Goal: Information Seeking & Learning: Learn about a topic

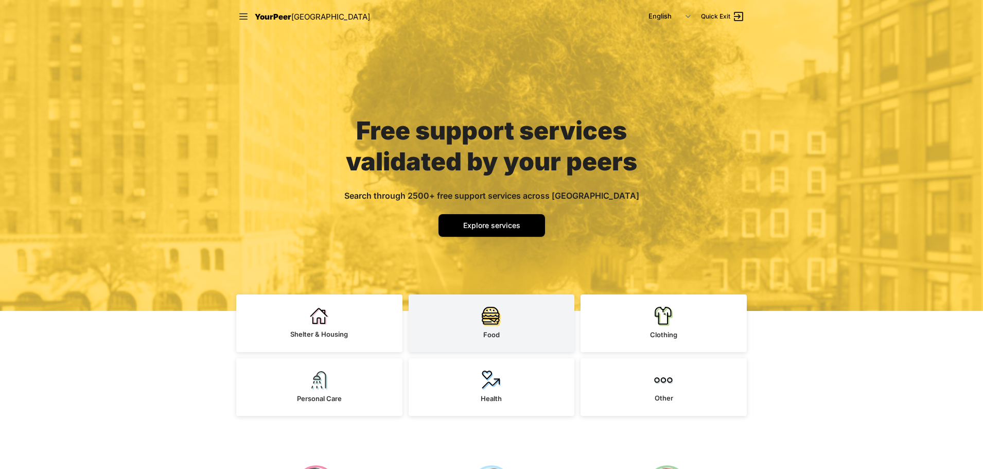
click at [510, 317] on link "Food" at bounding box center [492, 323] width 166 height 58
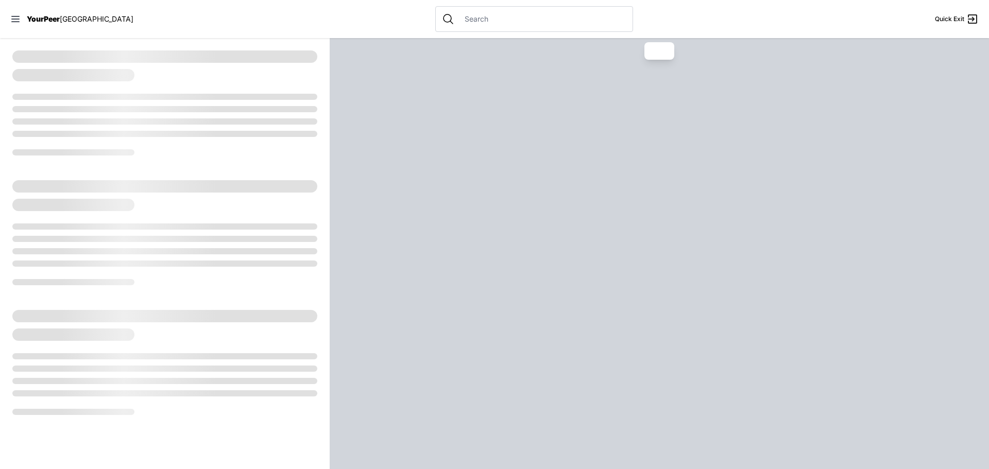
select select "recentlyUpdated"
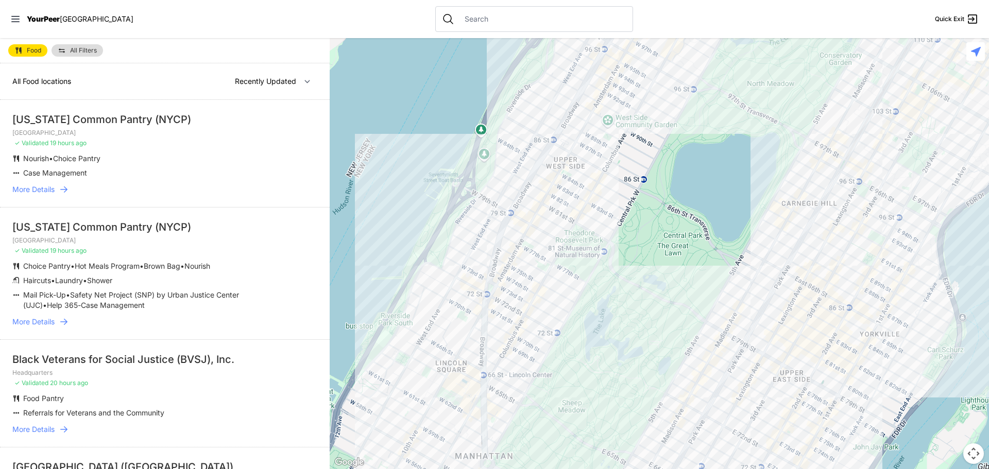
click at [123, 232] on div "[US_STATE] Common Pantry (NYCP)" at bounding box center [164, 227] width 305 height 14
click at [47, 192] on span "More Details" at bounding box center [33, 189] width 42 height 10
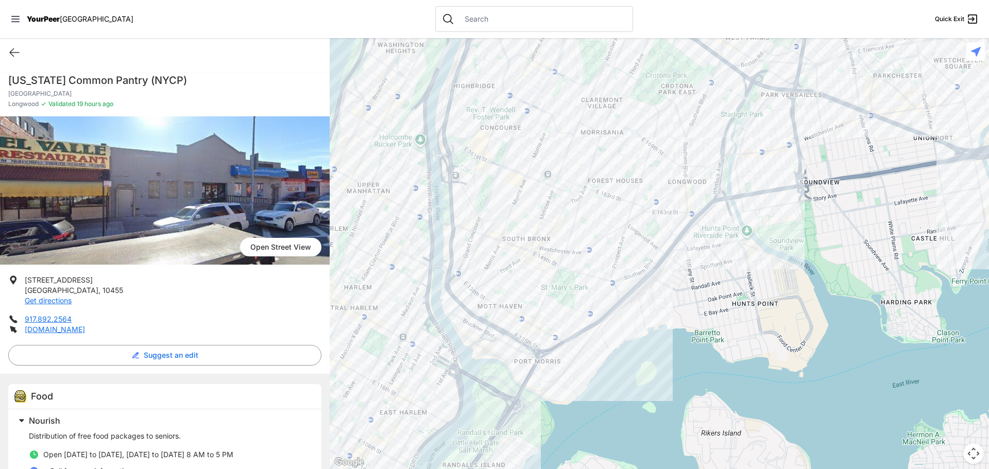
click at [7, 47] on div "Quick Exit" at bounding box center [165, 52] width 330 height 29
click at [14, 53] on icon at bounding box center [14, 52] width 12 height 12
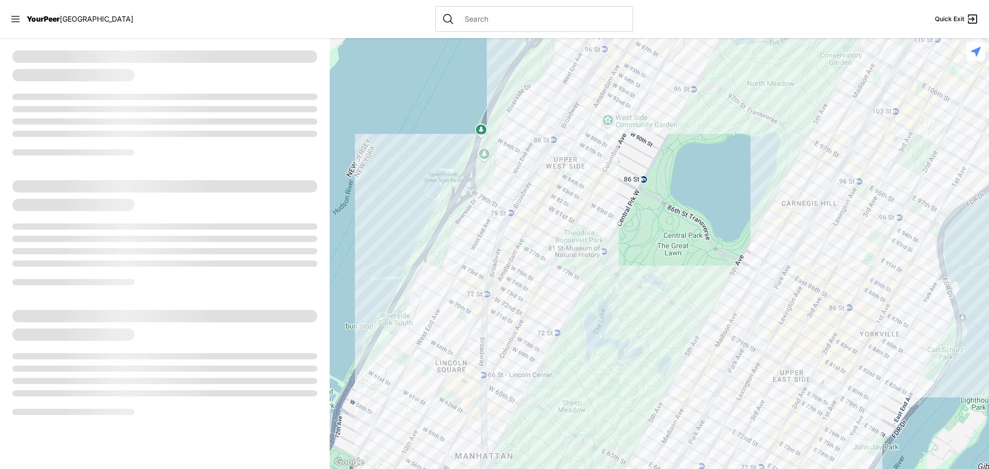
select select "recentlyUpdated"
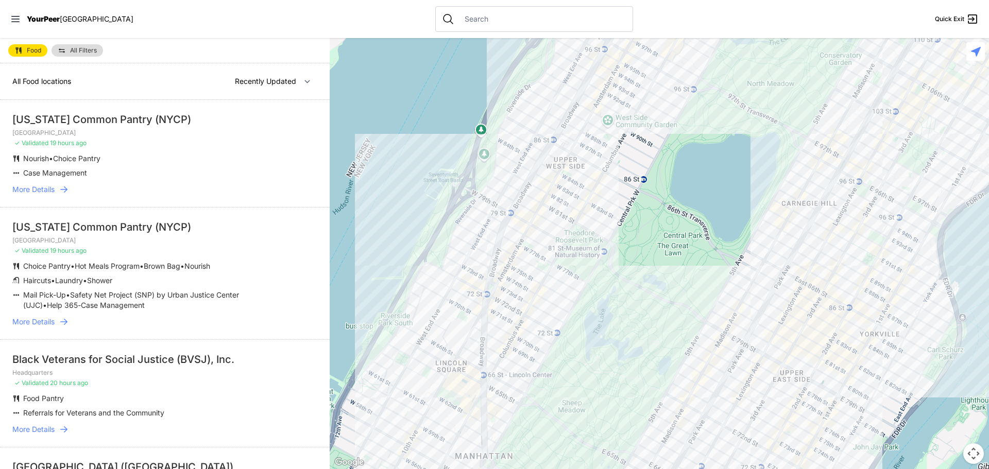
scroll to position [103, 0]
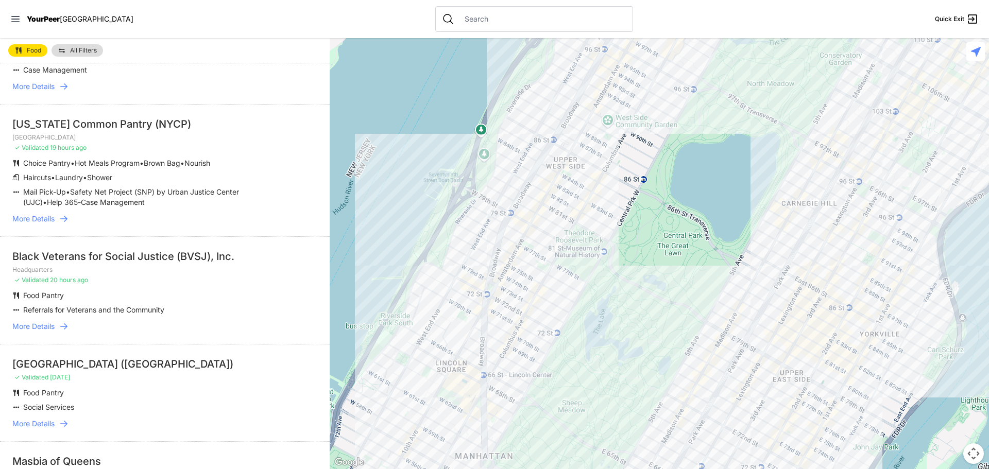
click at [58, 324] on link "More Details" at bounding box center [164, 326] width 305 height 10
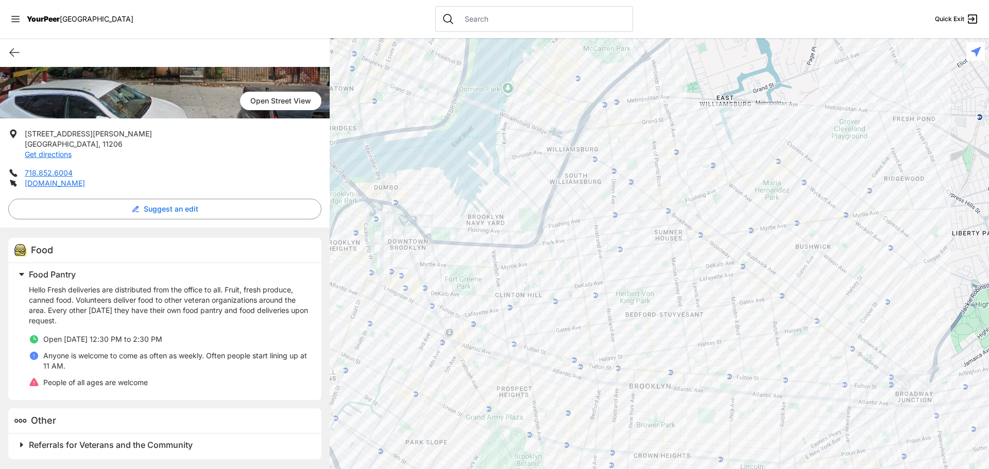
scroll to position [147, 0]
click at [93, 442] on span "Referrals for Veterans and the Community" at bounding box center [111, 444] width 164 height 10
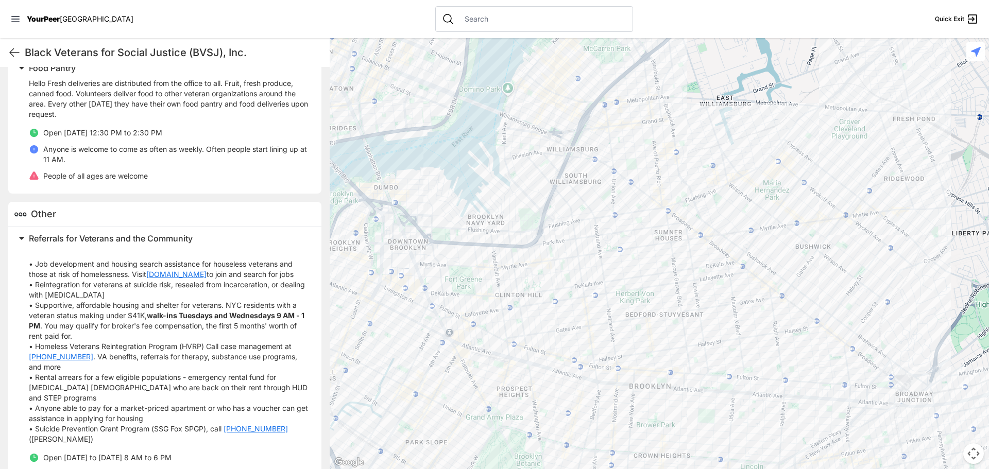
scroll to position [443, 0]
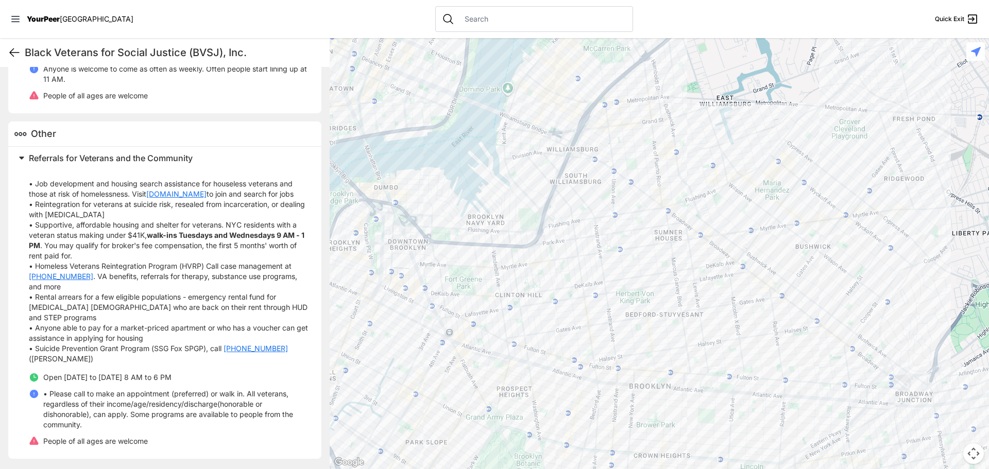
click at [12, 49] on icon at bounding box center [14, 52] width 12 height 12
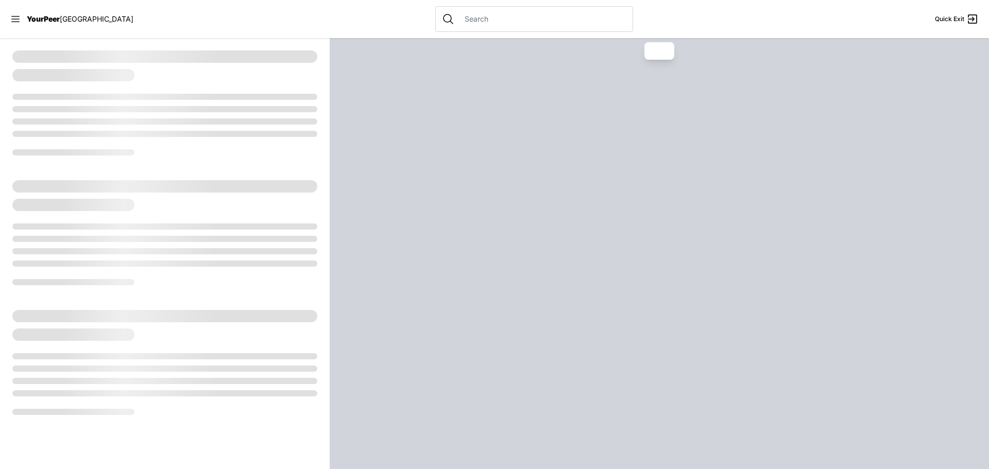
select select "recentlyUpdated"
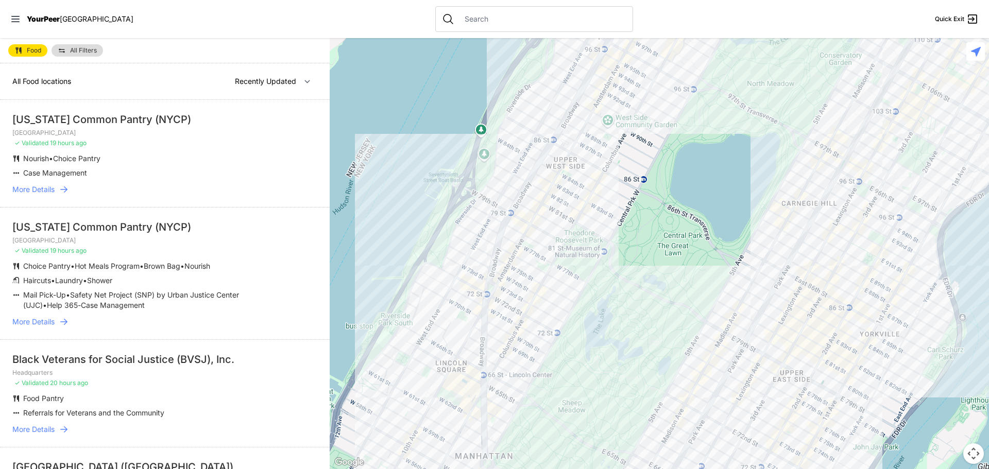
click at [87, 46] on link "All Filters" at bounding box center [76, 50] width 51 height 12
click at [78, 54] on link "All Filters" at bounding box center [76, 50] width 51 height 12
click at [72, 51] on div "Food All Filters All Food locations Nearby Recently Updated Most Services [US_S…" at bounding box center [165, 253] width 330 height 431
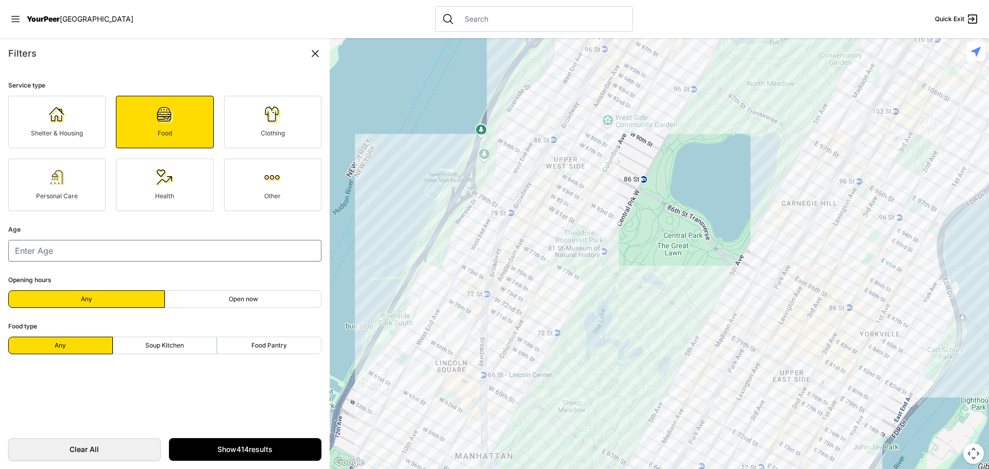
scroll to position [154, 0]
click at [107, 252] on input "number" at bounding box center [164, 251] width 313 height 22
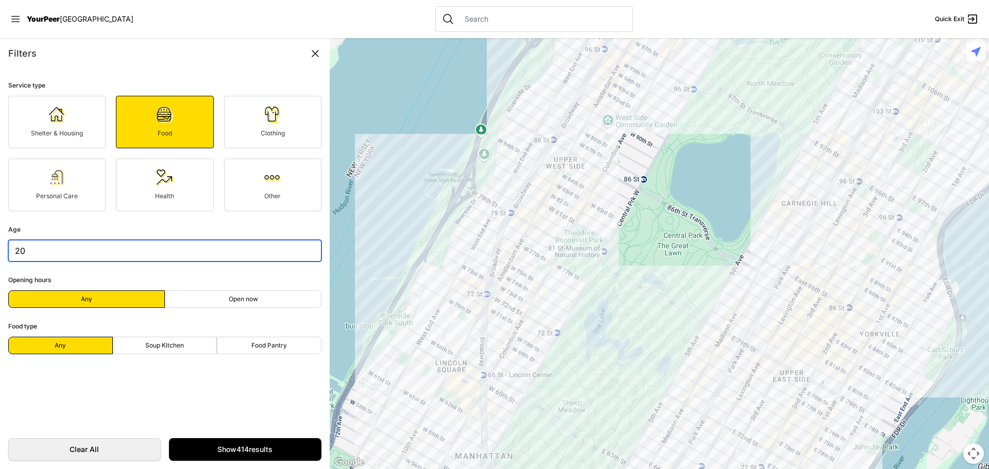
type input "20"
click at [242, 298] on span "Open now" at bounding box center [243, 299] width 29 height 8
click at [243, 299] on input "Open now" at bounding box center [243, 299] width 1 height 1
radio input "true"
click at [236, 298] on span "Open now" at bounding box center [243, 299] width 29 height 8
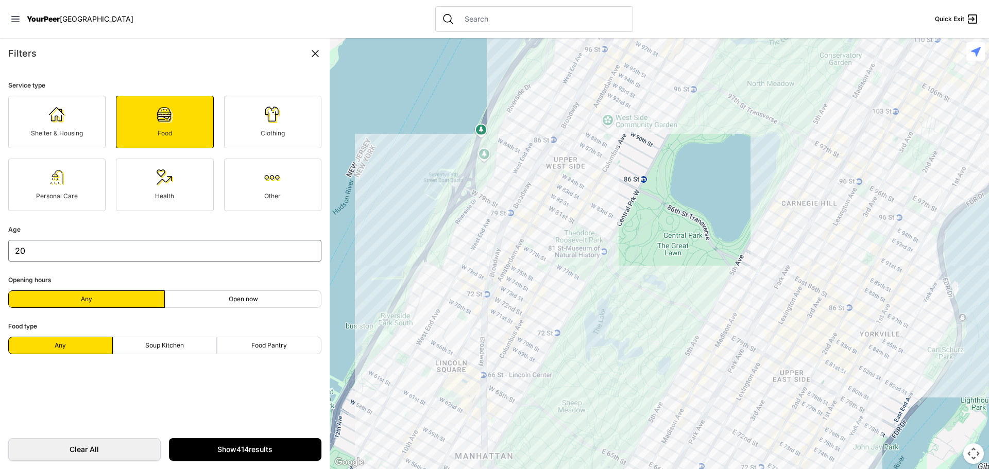
click at [243, 299] on input "Open now" at bounding box center [243, 299] width 1 height 1
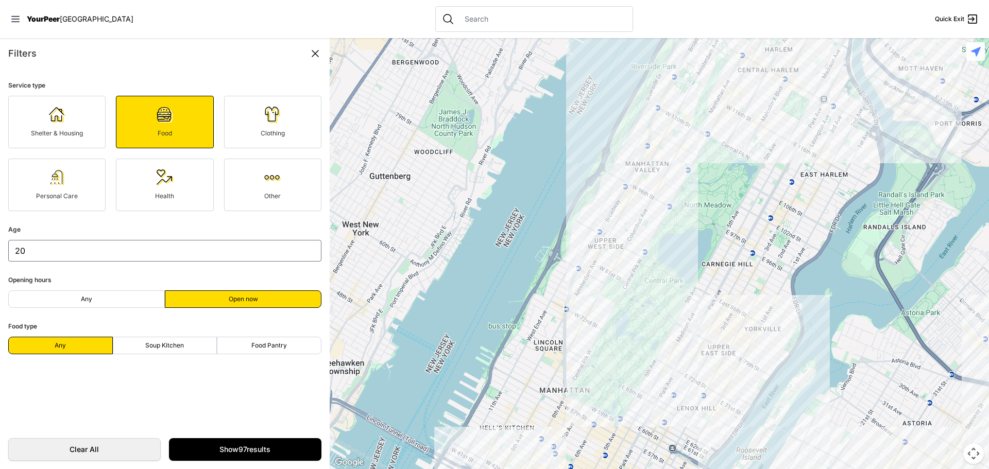
click at [269, 140] on link "Clothing" at bounding box center [272, 122] width 97 height 53
click at [259, 135] on div "Clothing" at bounding box center [273, 133] width 76 height 8
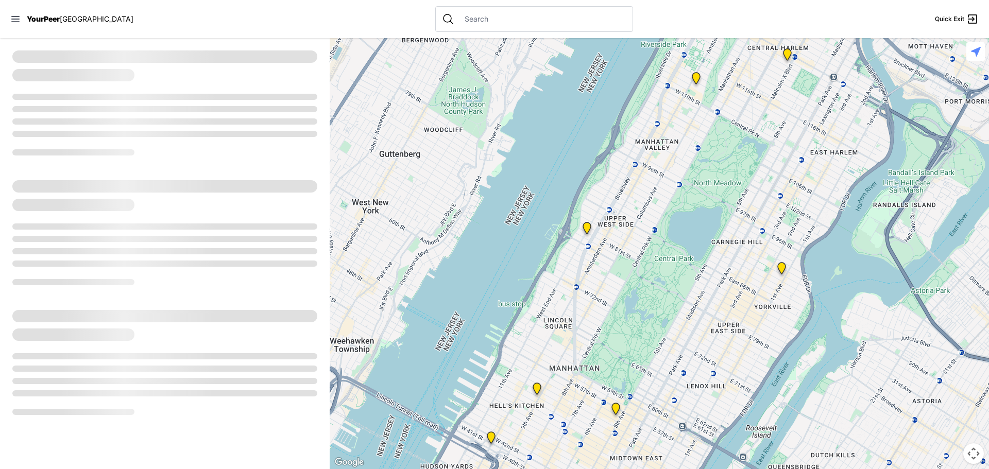
select select "recentlyUpdated"
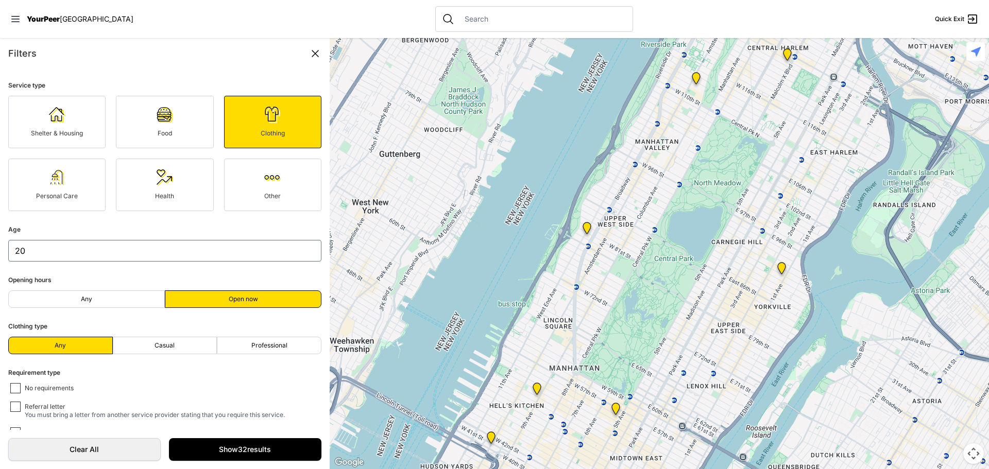
click at [587, 227] on img "Pathways Adult Drop-In Program" at bounding box center [586, 230] width 13 height 16
drag, startPoint x: 273, startPoint y: 49, endPoint x: 253, endPoint y: 3, distance: 51.0
click at [263, 20] on div "Close panel YourPeer [GEOGRAPHIC_DATA] Quick Exit Single Adult Families Soup Ki…" at bounding box center [494, 234] width 989 height 469
